Goal: Task Accomplishment & Management: Manage account settings

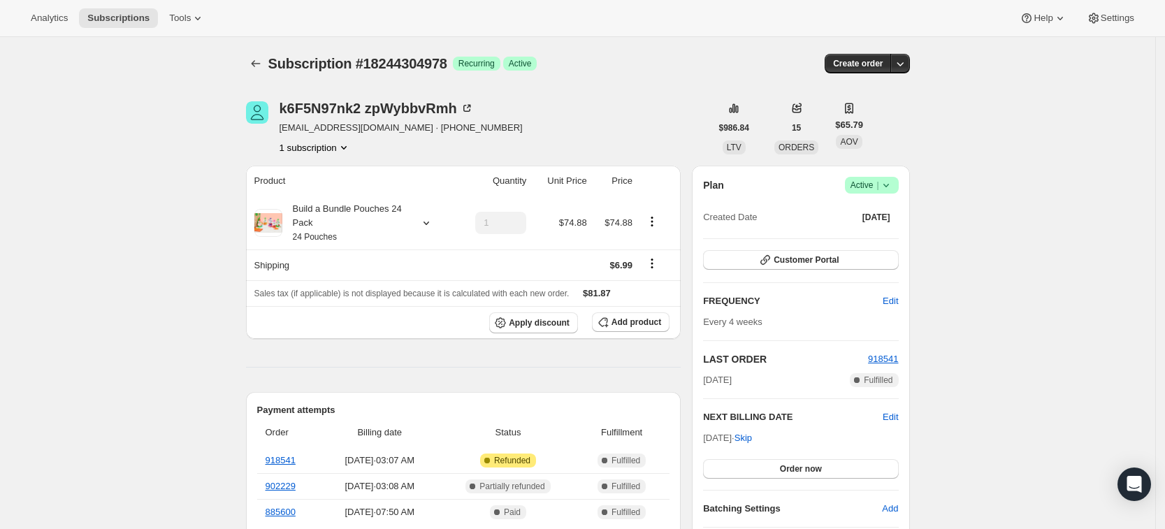
click at [893, 187] on icon at bounding box center [886, 185] width 14 height 14
click at [870, 238] on span "Cancel subscription" at bounding box center [876, 236] width 79 height 10
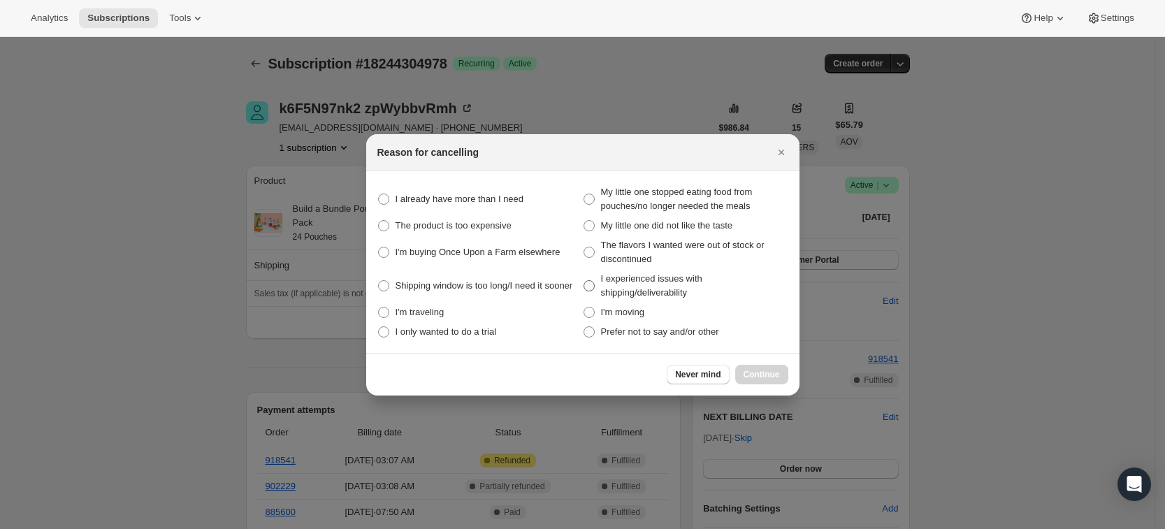
click at [658, 290] on span "I experienced issues with shipping/deliverability" at bounding box center [651, 285] width 101 height 24
click at [584, 281] on shipping\/deliverability "I experienced issues with shipping/deliverability" at bounding box center [583, 280] width 1 height 1
radio shipping\/deliverability "true"
click at [761, 370] on span "Continue" at bounding box center [761, 374] width 36 height 11
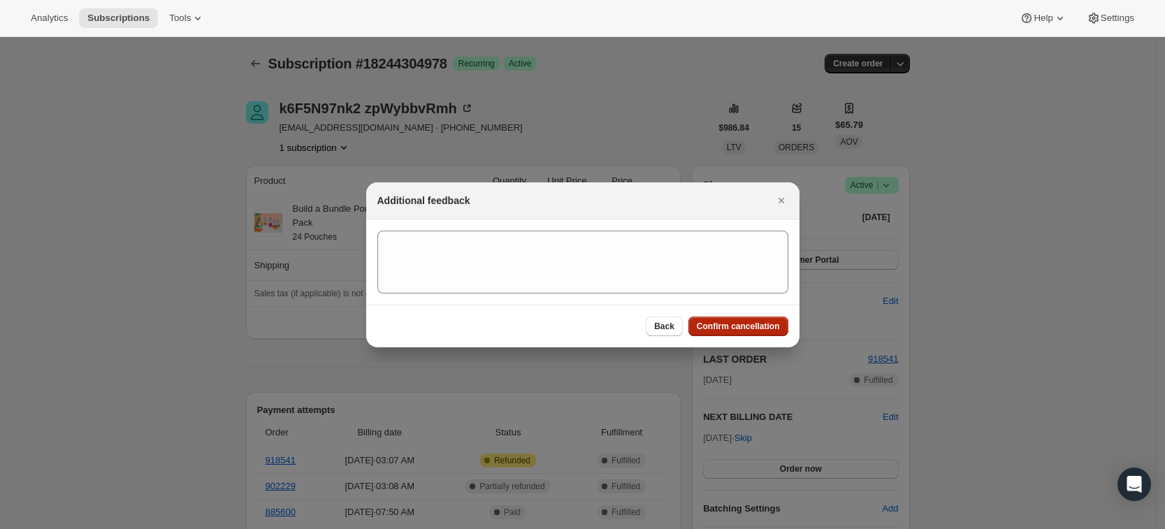
click at [713, 326] on span "Confirm cancellation" at bounding box center [738, 326] width 83 height 11
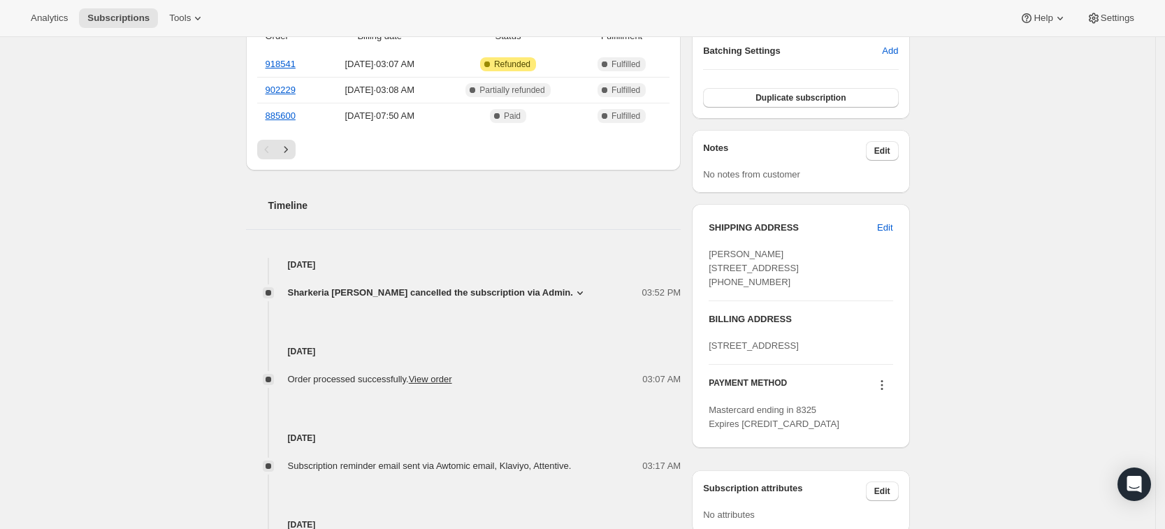
scroll to position [458, 0]
drag, startPoint x: 791, startPoint y: 255, endPoint x: 699, endPoint y: 254, distance: 91.5
click at [699, 254] on div "SHIPPING ADDRESS Edit [PERSON_NAME][GEOGRAPHIC_DATA][STREET_ADDRESS] [PHONE_NUM…" at bounding box center [800, 328] width 217 height 244
copy span "[PERSON_NAME]"
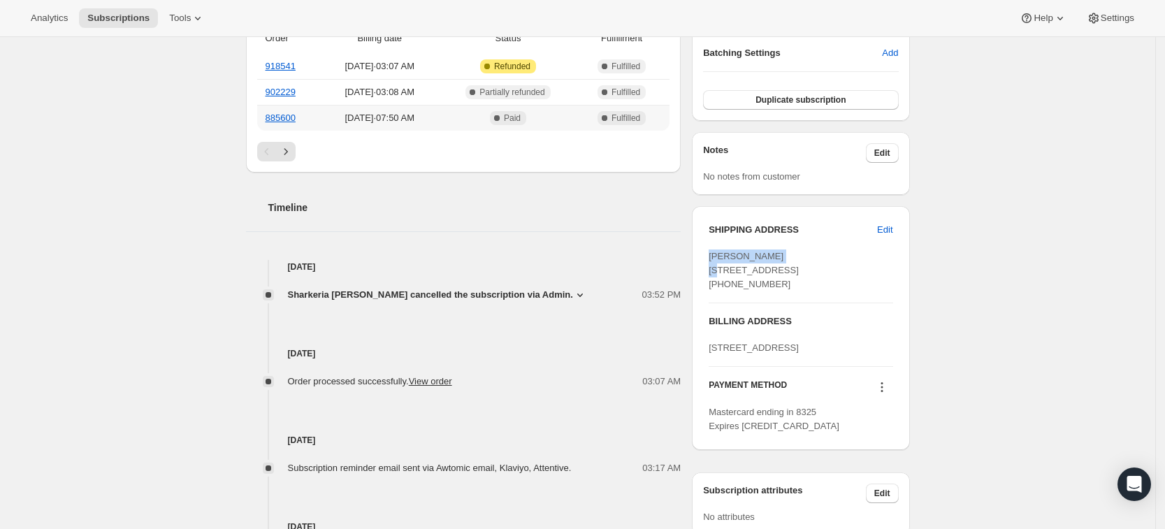
scroll to position [0, 0]
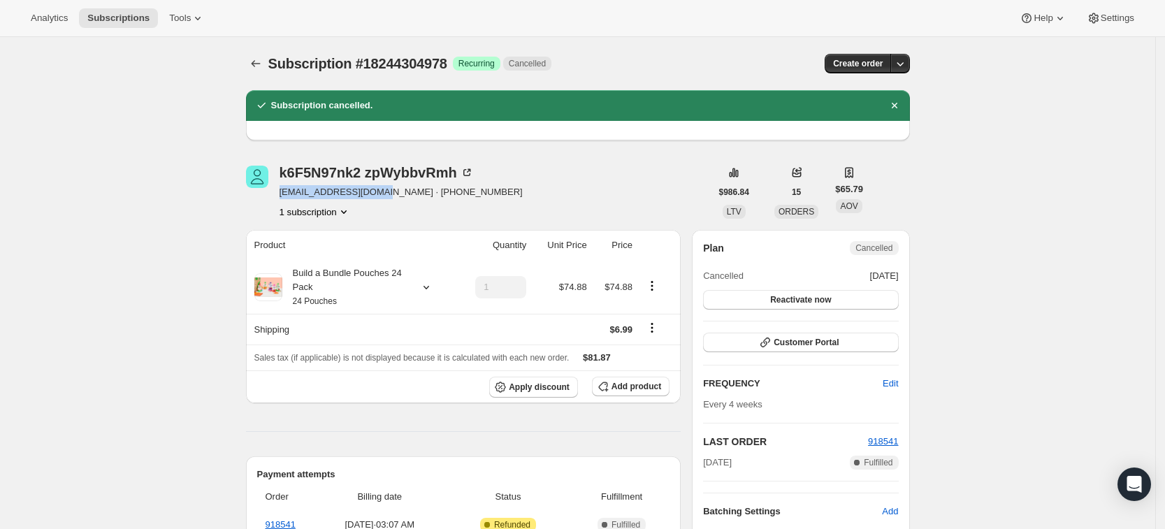
drag, startPoint x: 382, startPoint y: 194, endPoint x: 282, endPoint y: 188, distance: 100.8
click at [282, 188] on div "k6F5N97nk2 zpWybbvRmh [EMAIL_ADDRESS][DOMAIN_NAME] · [PHONE_NUMBER] 1 subscript…" at bounding box center [478, 192] width 465 height 53
copy span "[EMAIL_ADDRESS][DOMAIN_NAME]"
